Goal: Task Accomplishment & Management: Use online tool/utility

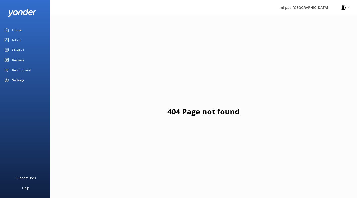
click at [22, 49] on div "Chatbot" at bounding box center [18, 50] width 12 height 10
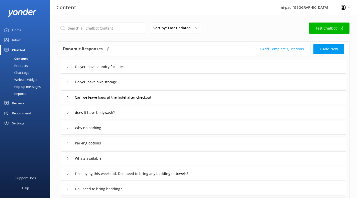
click at [20, 72] on div "Chat Logs" at bounding box center [16, 72] width 26 height 7
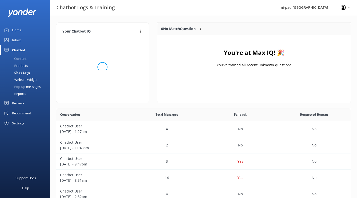
scroll to position [59, 190]
